Goal: Information Seeking & Learning: Learn about a topic

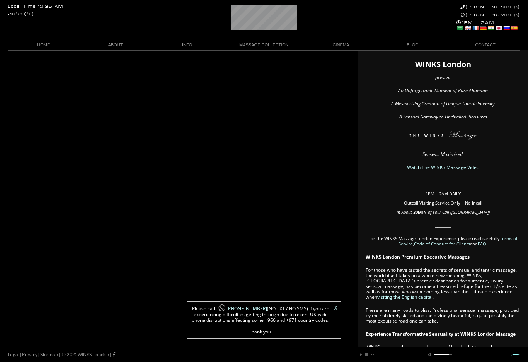
click at [337, 306] on div "X Please call +44 788 959 8888 (NO TXT / NO SMS) if you are experiencing diffic…" at bounding box center [264, 320] width 155 height 37
click at [334, 306] on link "X" at bounding box center [335, 308] width 3 height 5
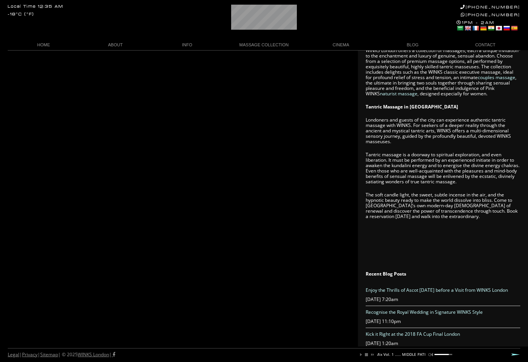
click at [11, 358] on link "Legal" at bounding box center [14, 355] width 12 height 7
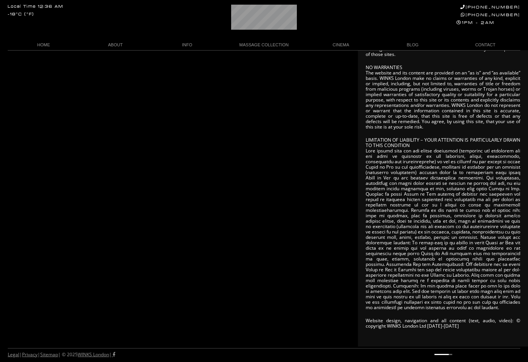
scroll to position [869, 0]
click at [34, 358] on link "Privacy" at bounding box center [29, 355] width 15 height 7
